Goal: Navigation & Orientation: Find specific page/section

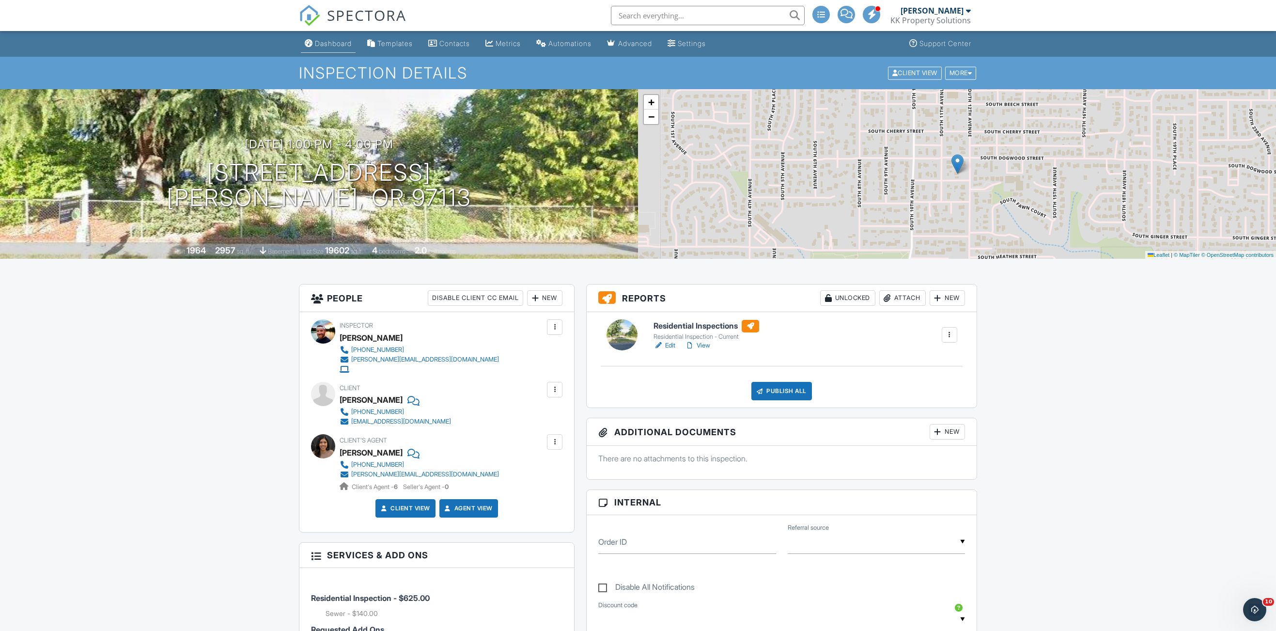
click at [331, 43] on div "Dashboard" at bounding box center [333, 43] width 37 height 8
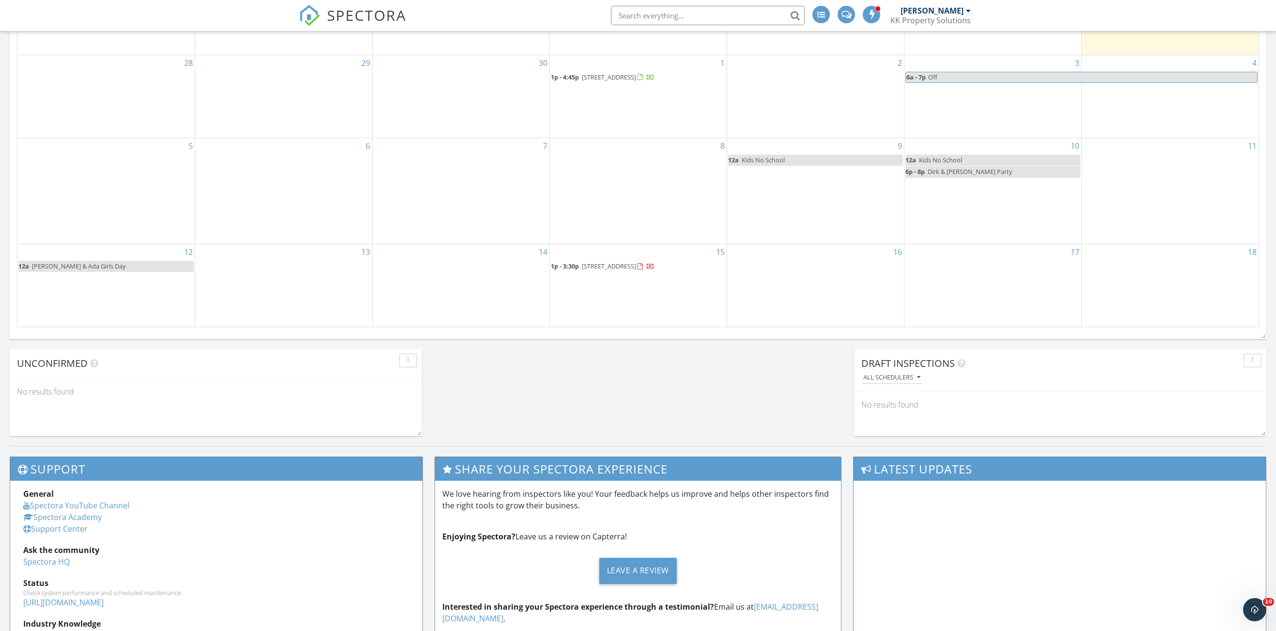
scroll to position [238, 0]
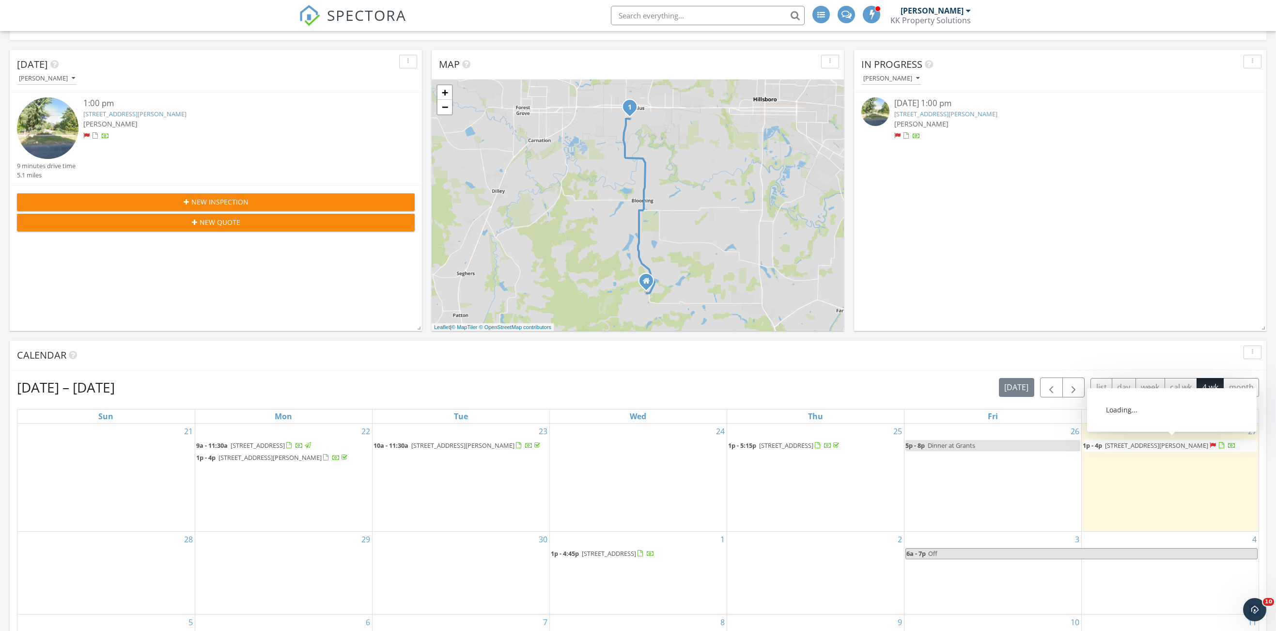
click at [1209, 445] on div at bounding box center [1212, 445] width 6 height 6
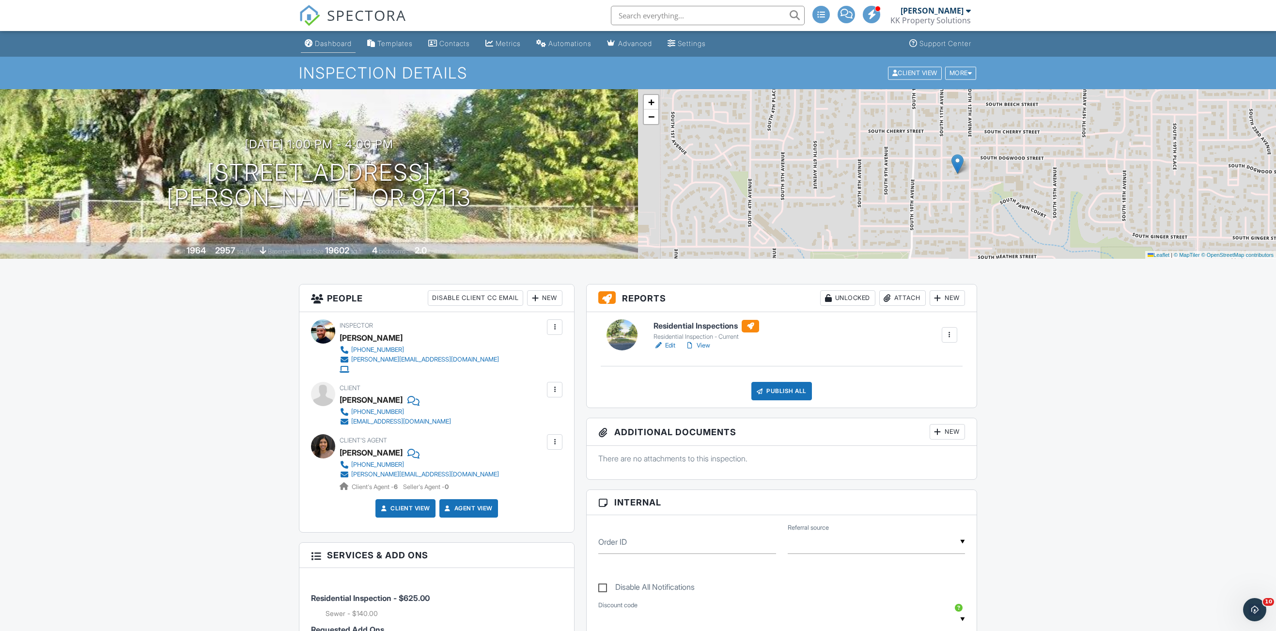
click at [339, 49] on link "Dashboard" at bounding box center [328, 44] width 55 height 18
